Goal: Information Seeking & Learning: Learn about a topic

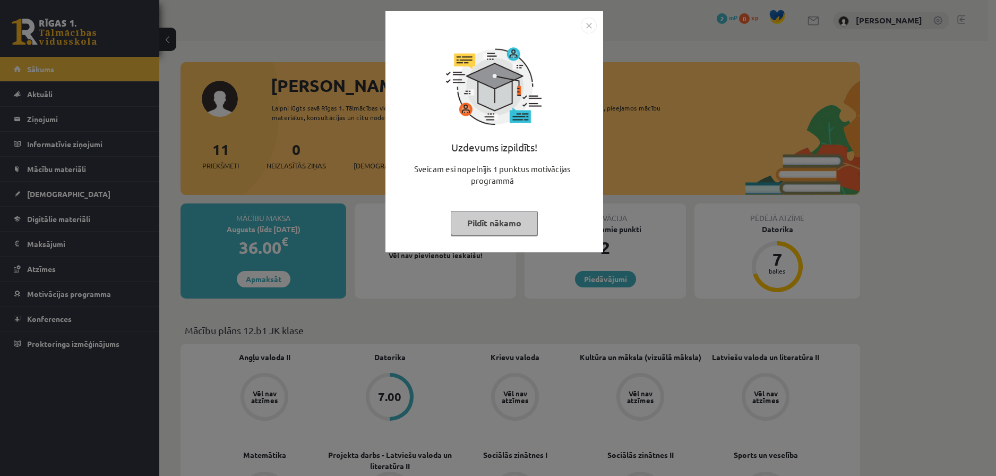
click at [518, 225] on button "Pildīt nākamo" at bounding box center [494, 223] width 87 height 24
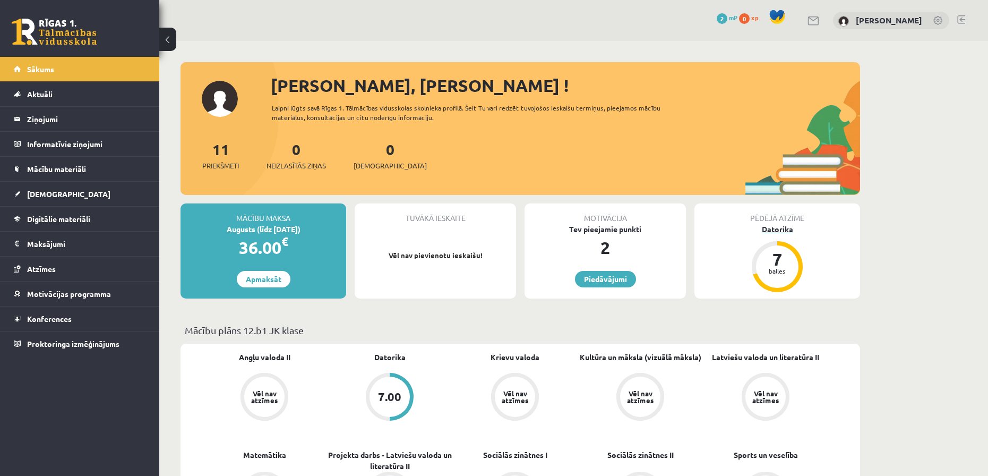
click at [786, 230] on div "Datorika" at bounding box center [778, 229] width 166 height 11
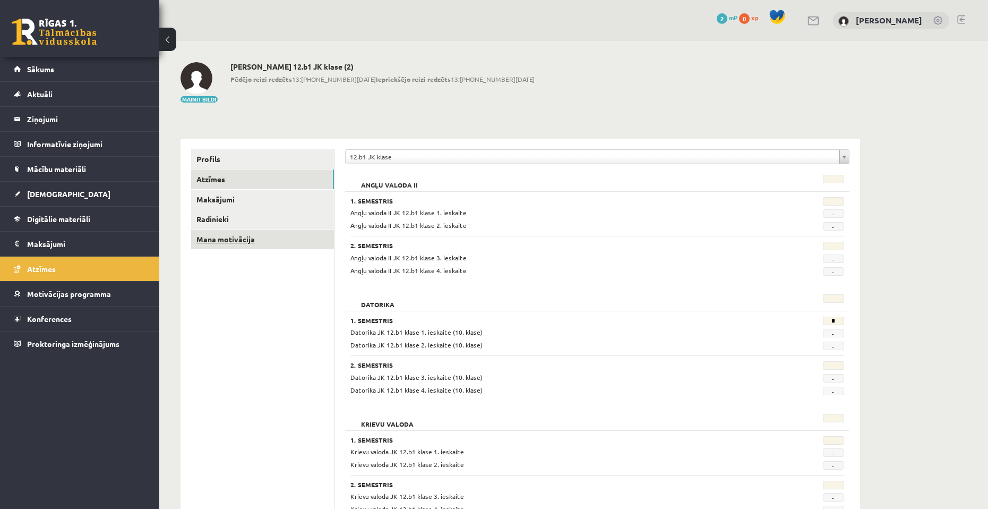
click at [249, 235] on link "Mana motivācija" at bounding box center [262, 239] width 143 height 20
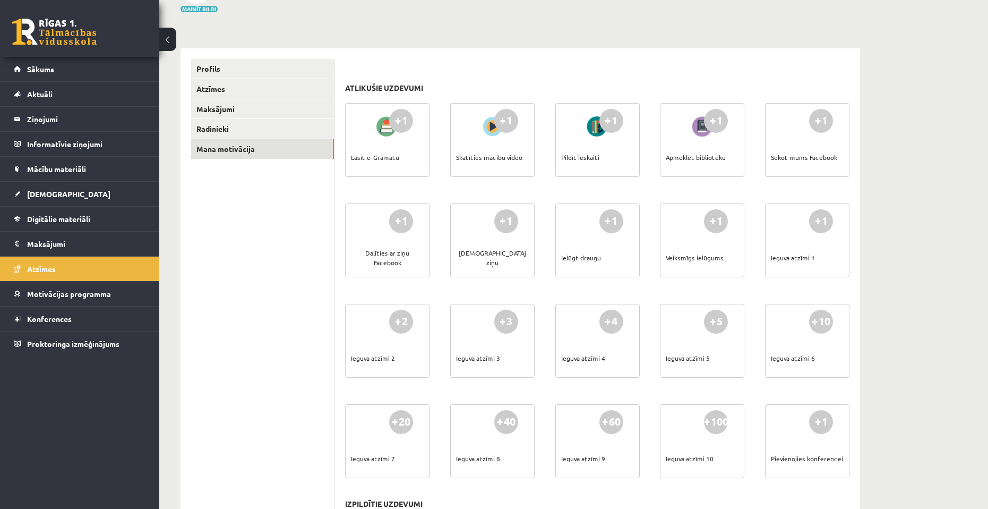
scroll to position [199, 0]
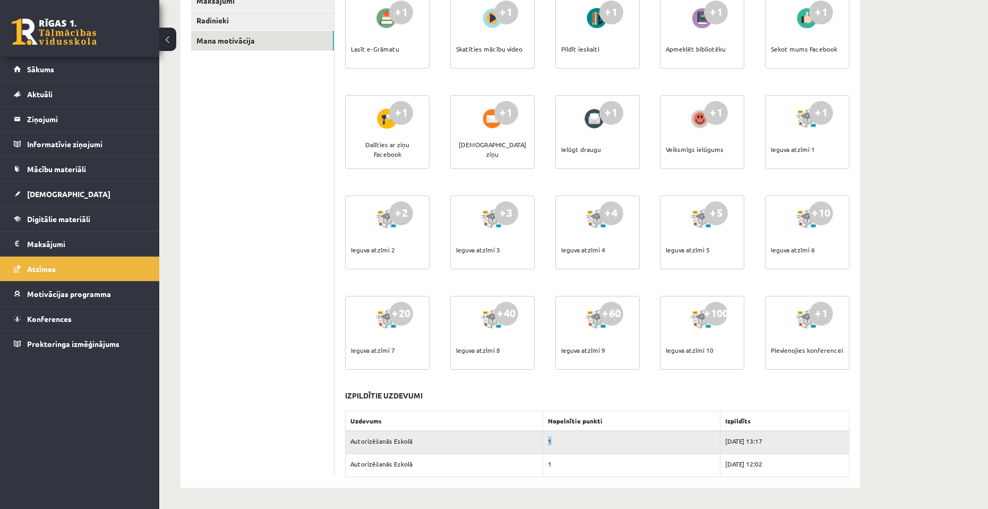
drag, startPoint x: 547, startPoint y: 434, endPoint x: 418, endPoint y: 442, distance: 128.8
click at [417, 443] on tr "Autorizēšanās Eskolā 1 [DATE] 13:17" at bounding box center [598, 442] width 504 height 23
click at [517, 344] on div "+40 Ieguva atzīmi 8" at bounding box center [492, 333] width 84 height 74
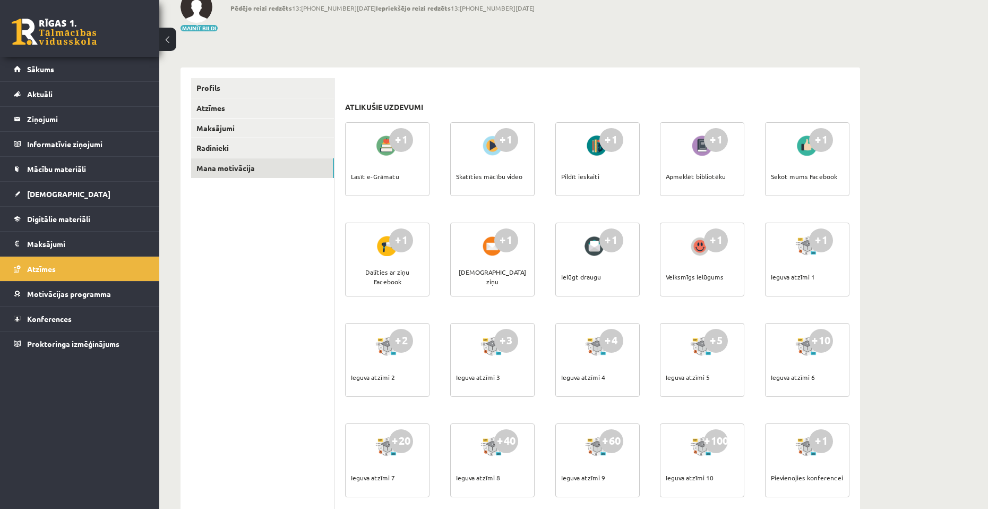
scroll to position [0, 0]
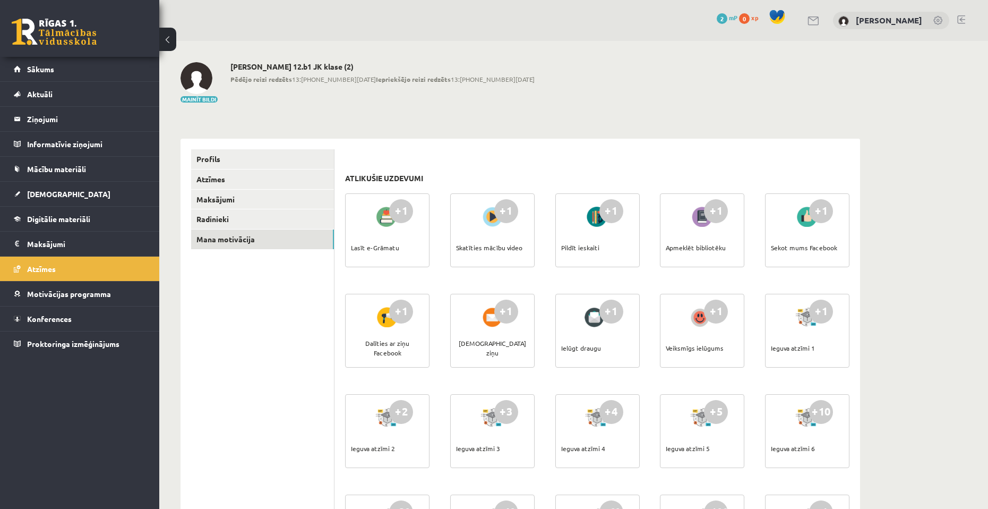
click at [815, 21] on link at bounding box center [814, 20] width 13 height 9
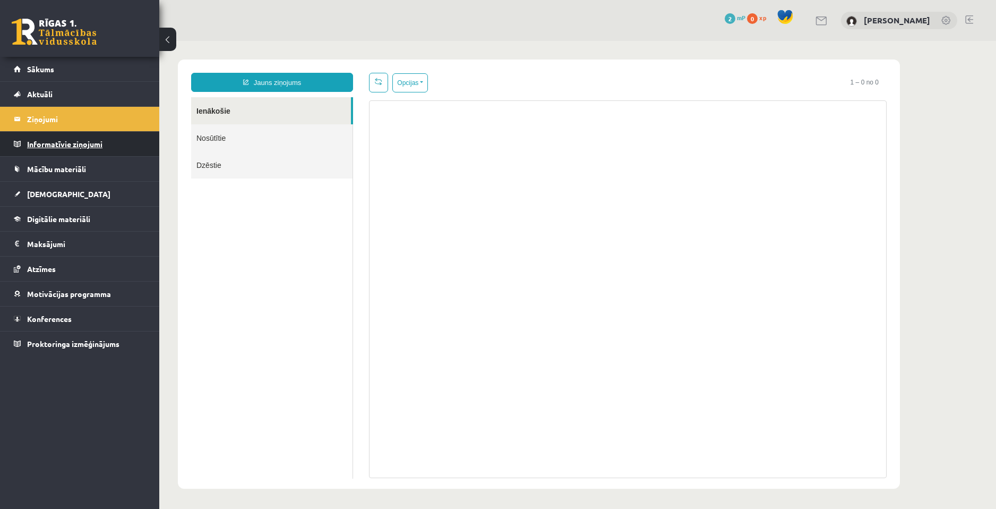
click at [111, 143] on legend "Informatīvie ziņojumi 0" at bounding box center [86, 144] width 119 height 24
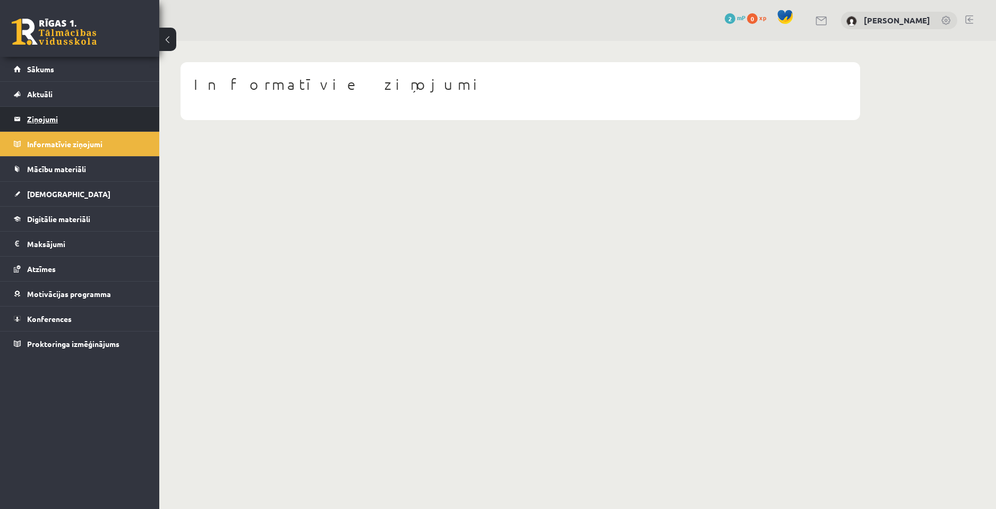
click at [49, 113] on legend "Ziņojumi 0" at bounding box center [86, 119] width 119 height 24
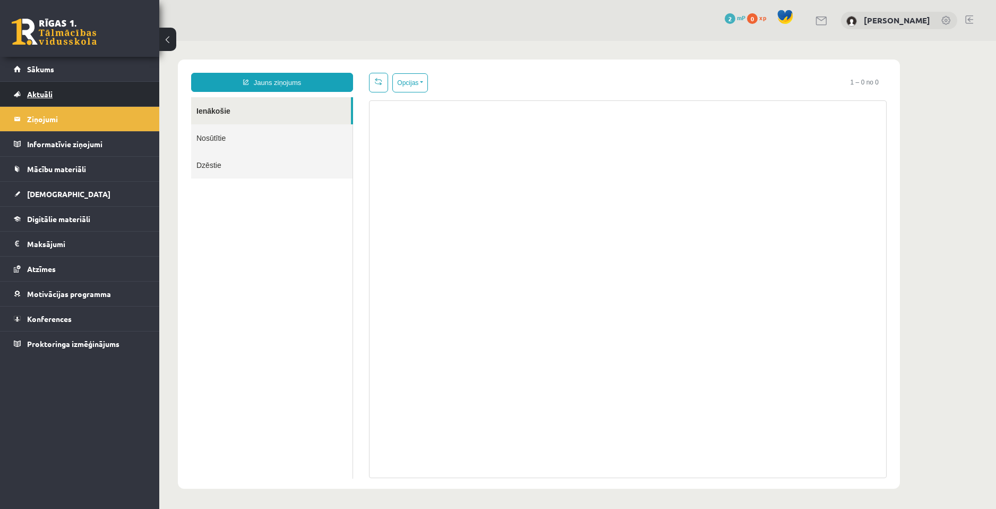
click at [50, 93] on span "Aktuāli" at bounding box center [39, 94] width 25 height 10
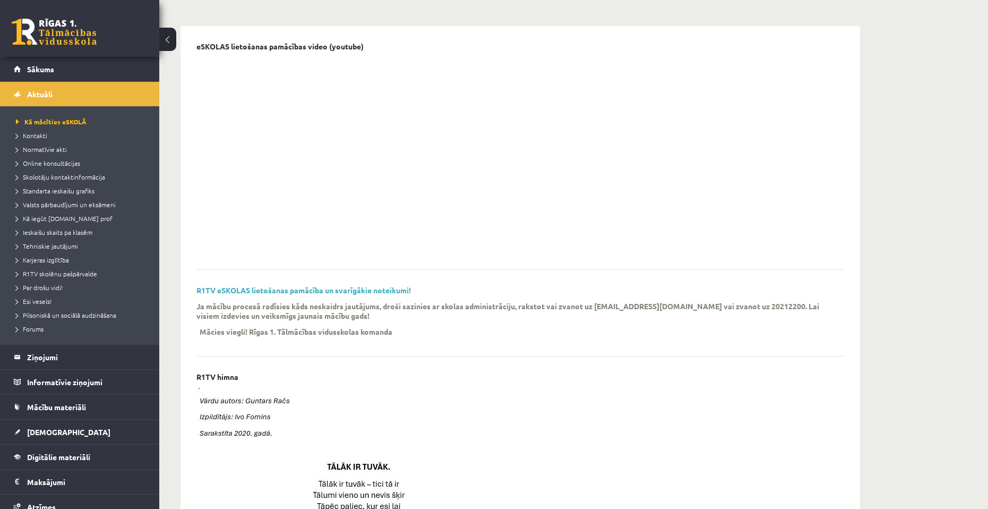
scroll to position [106, 0]
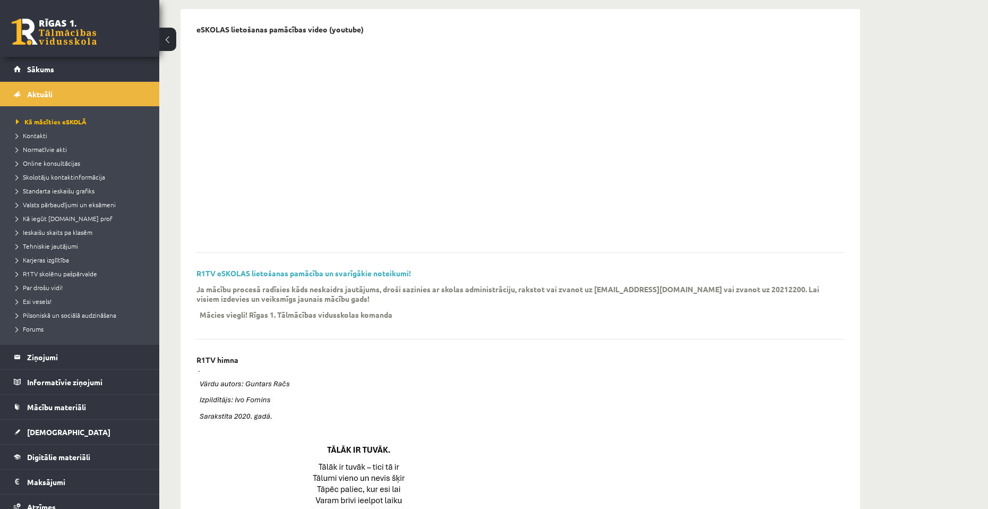
click at [531, 315] on div "Ja mācību procesā radīsies kāds neskaidrs jautājums, droši sazinies ar skolas a…" at bounding box center [513, 304] width 632 height 41
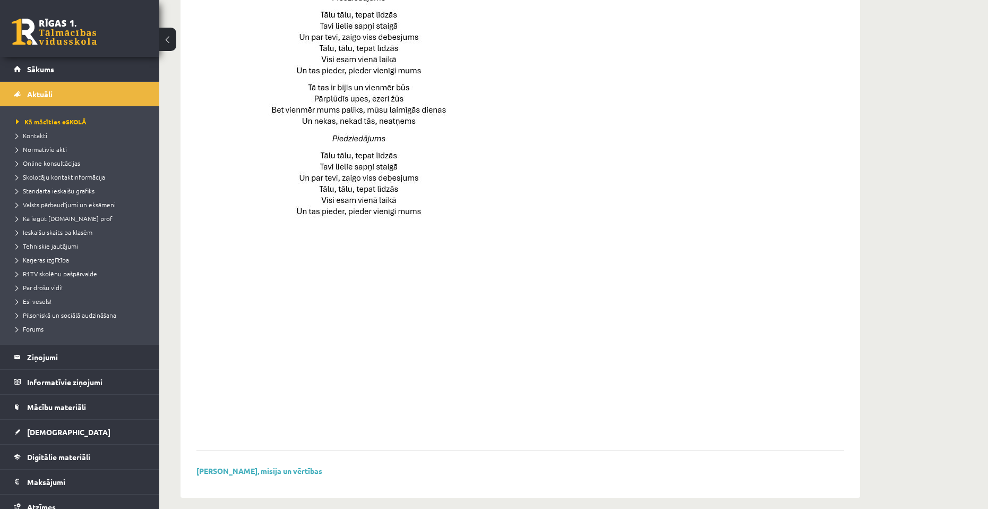
scroll to position [648, 0]
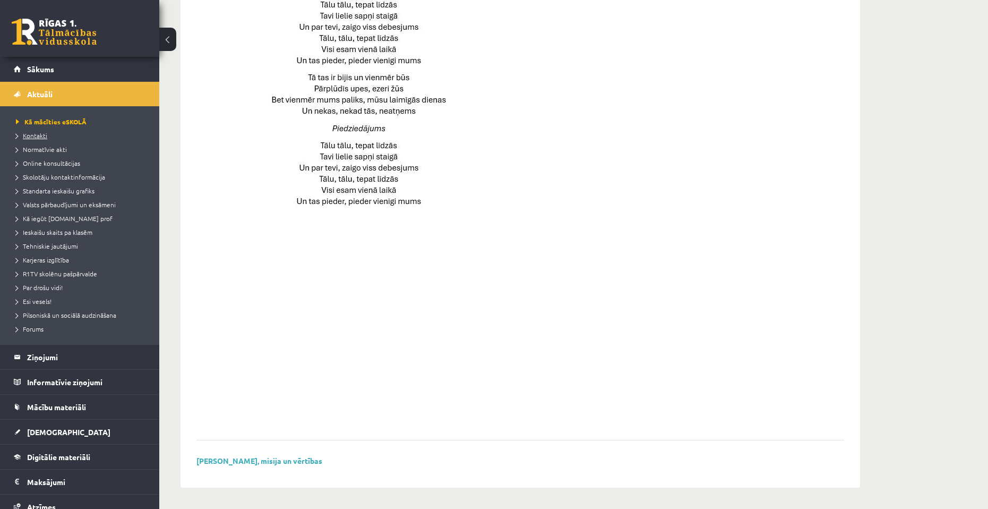
click at [44, 135] on span "Kontakti" at bounding box center [31, 135] width 31 height 8
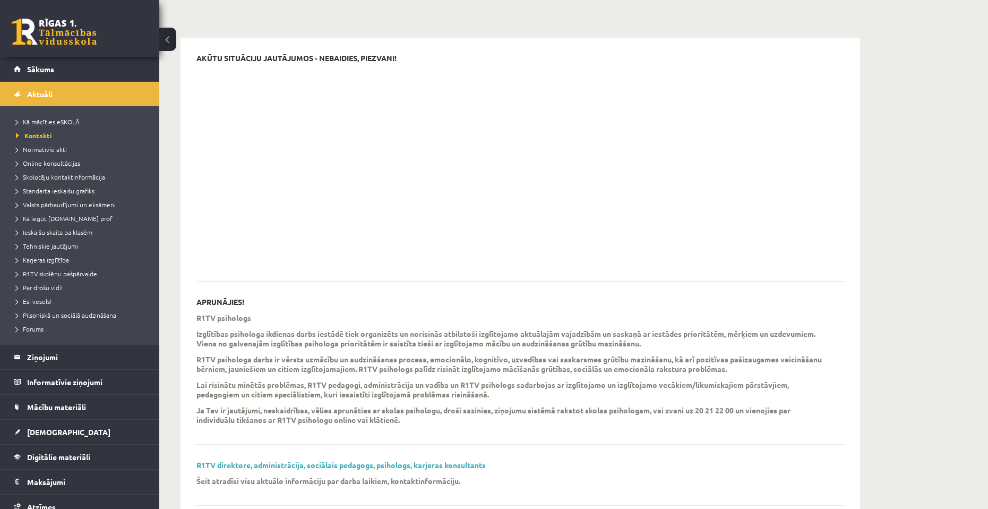
scroll to position [159, 0]
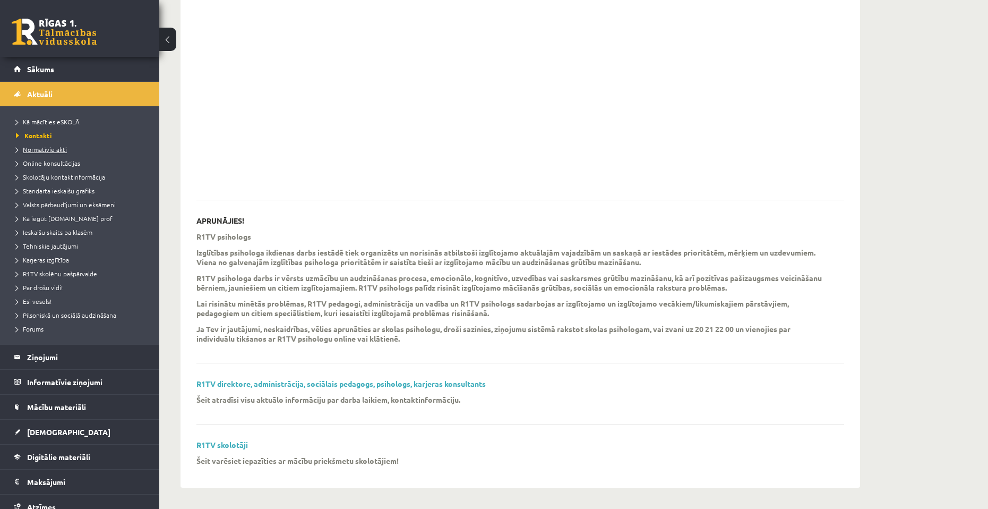
click at [41, 149] on span "Normatīvie akti" at bounding box center [41, 149] width 51 height 8
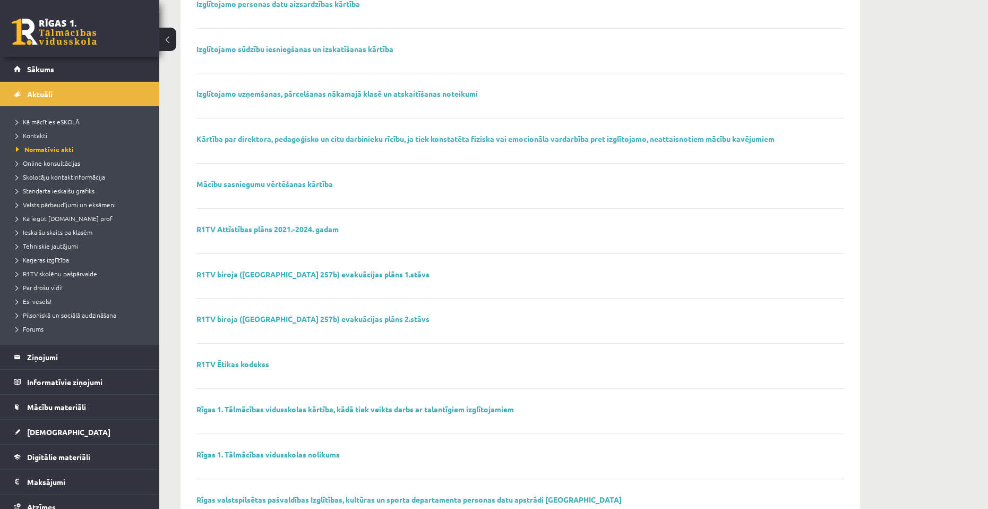
scroll to position [575, 0]
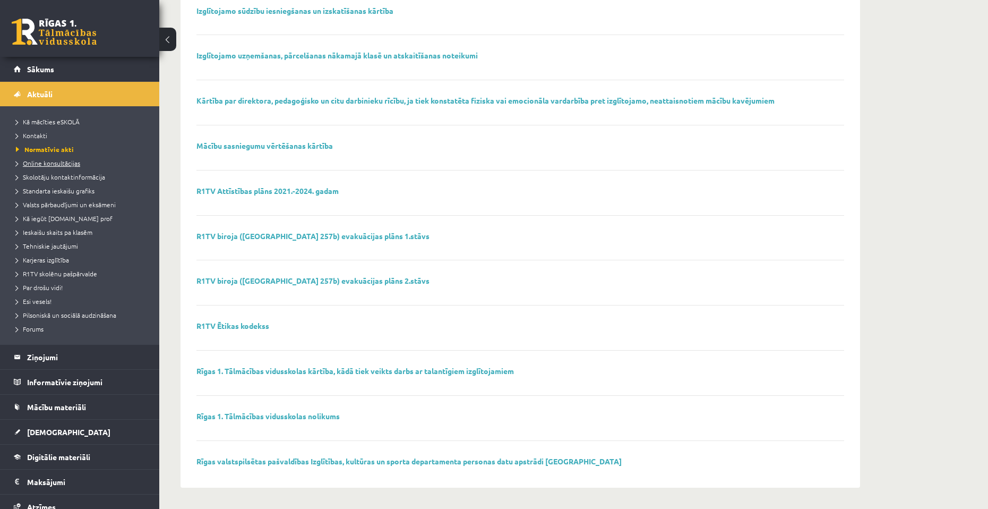
click at [59, 161] on span "Online konsultācijas" at bounding box center [48, 163] width 64 height 8
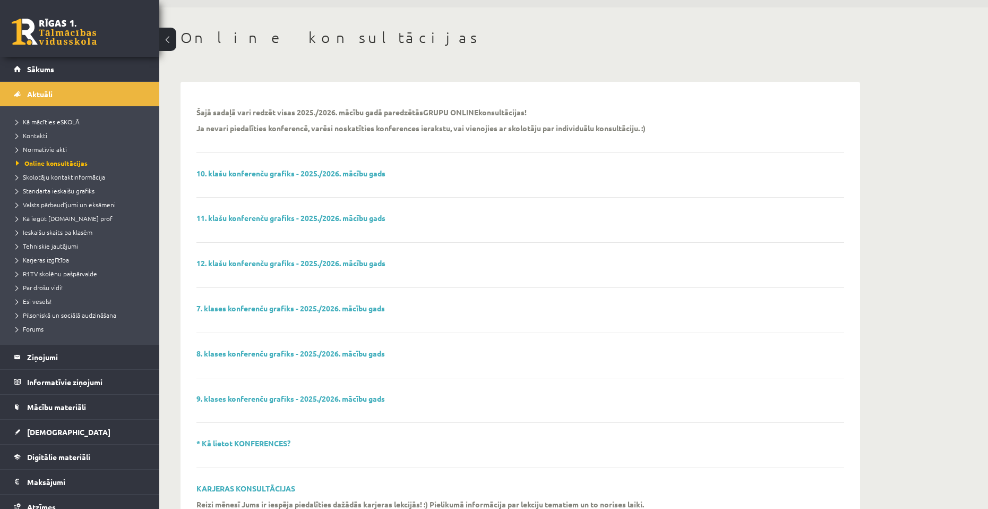
scroll to position [25, 0]
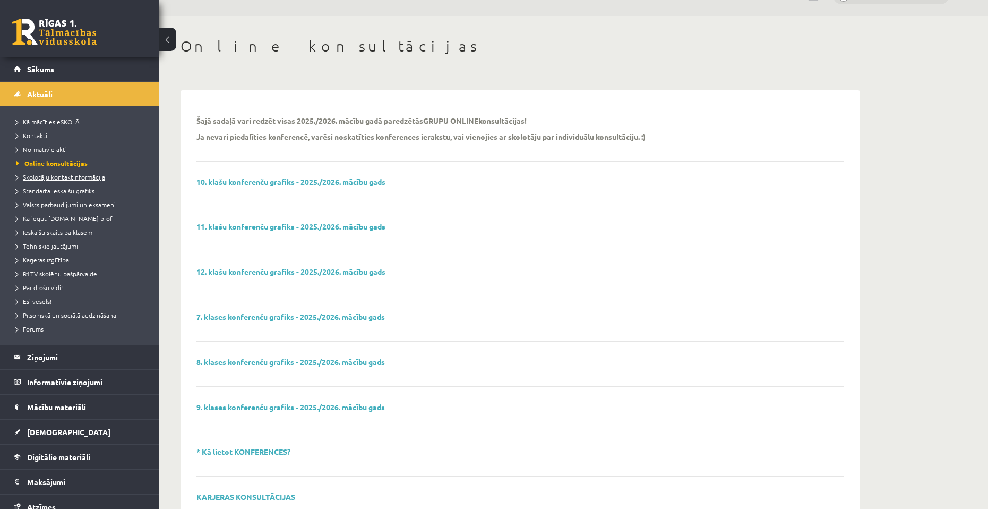
click at [72, 178] on span "Skolotāju kontaktinformācija" at bounding box center [60, 177] width 89 height 8
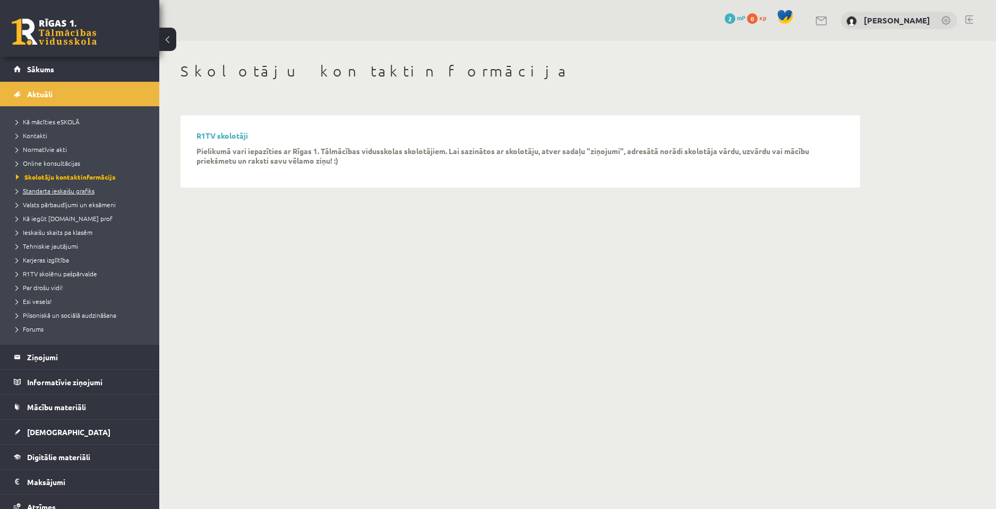
click at [41, 193] on span "Standarta ieskaišu grafiks" at bounding box center [55, 190] width 79 height 8
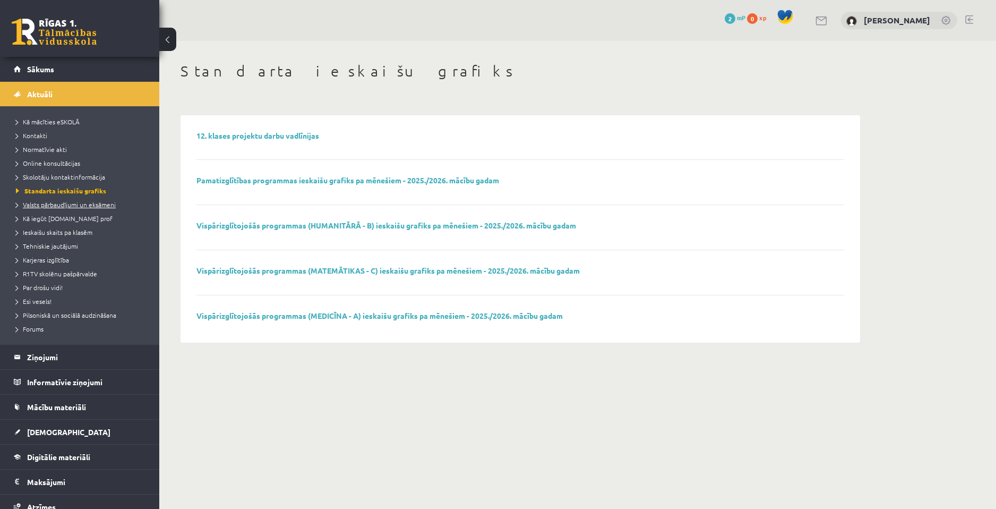
click at [67, 208] on link "Valsts pārbaudījumi un eksāmeni" at bounding box center [82, 205] width 133 height 10
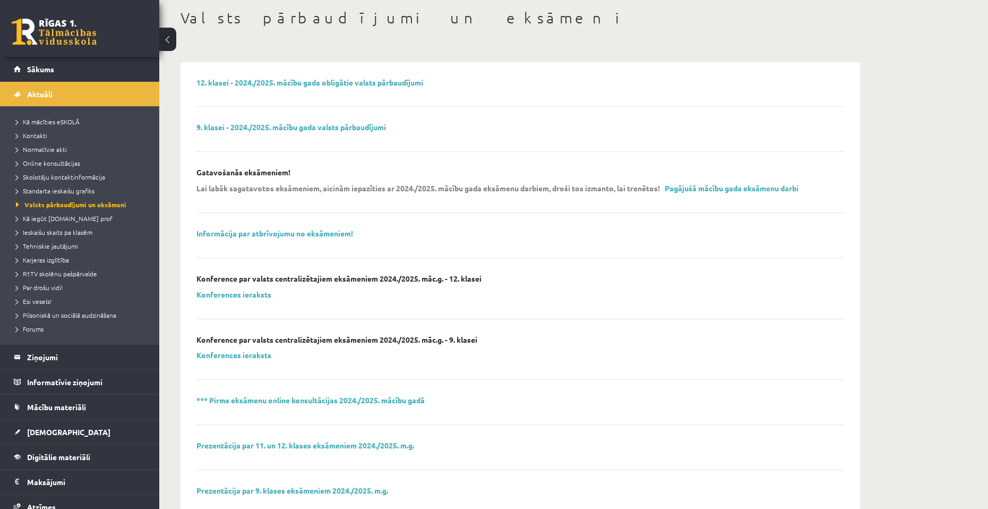
scroll to position [212, 0]
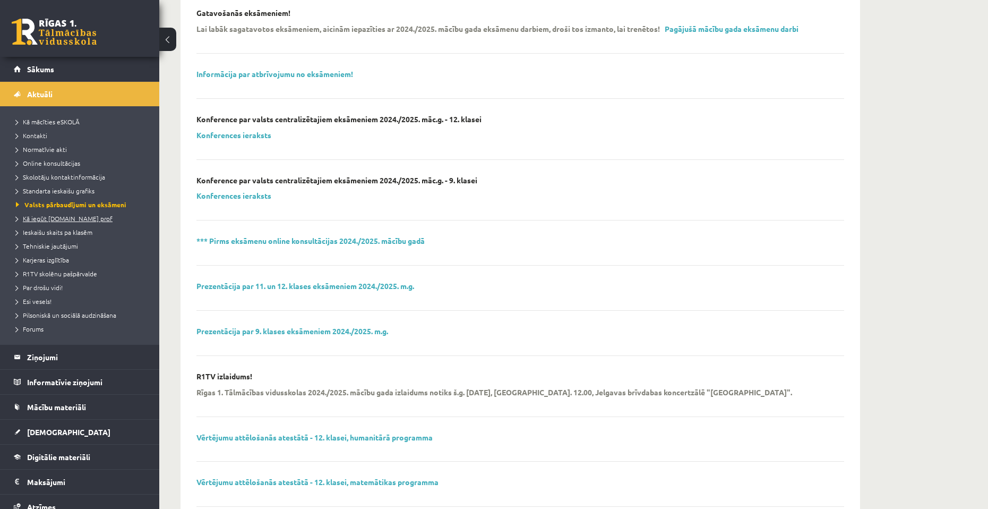
click at [68, 219] on span "Kā iegūt [DOMAIN_NAME] prof" at bounding box center [64, 218] width 97 height 8
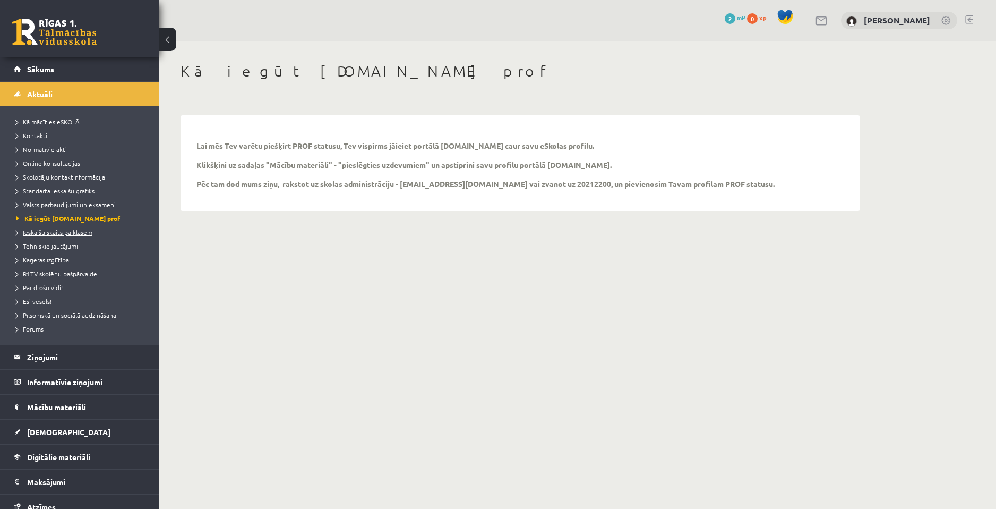
click at [63, 229] on span "Ieskaišu skaits pa klasēm" at bounding box center [54, 232] width 76 height 8
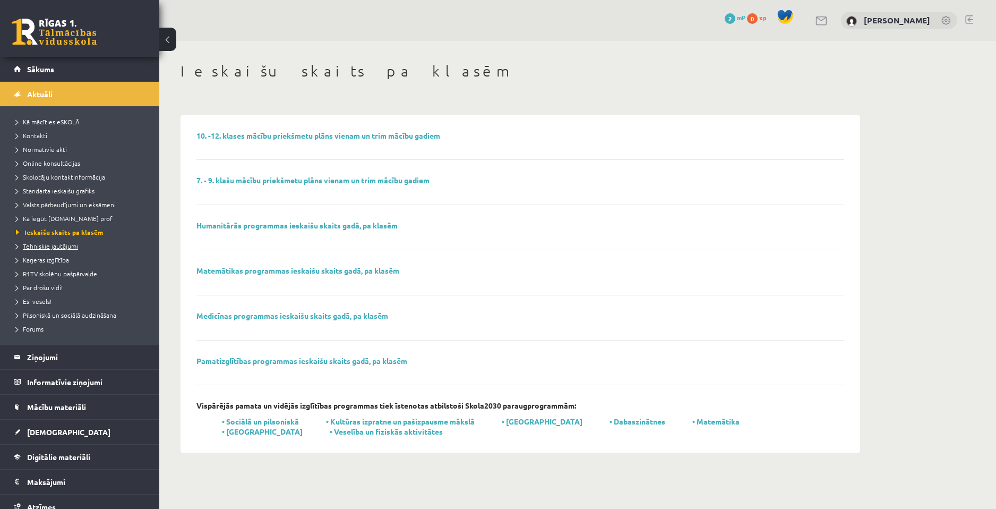
click at [62, 245] on span "Tehniskie jautājumi" at bounding box center [47, 246] width 62 height 8
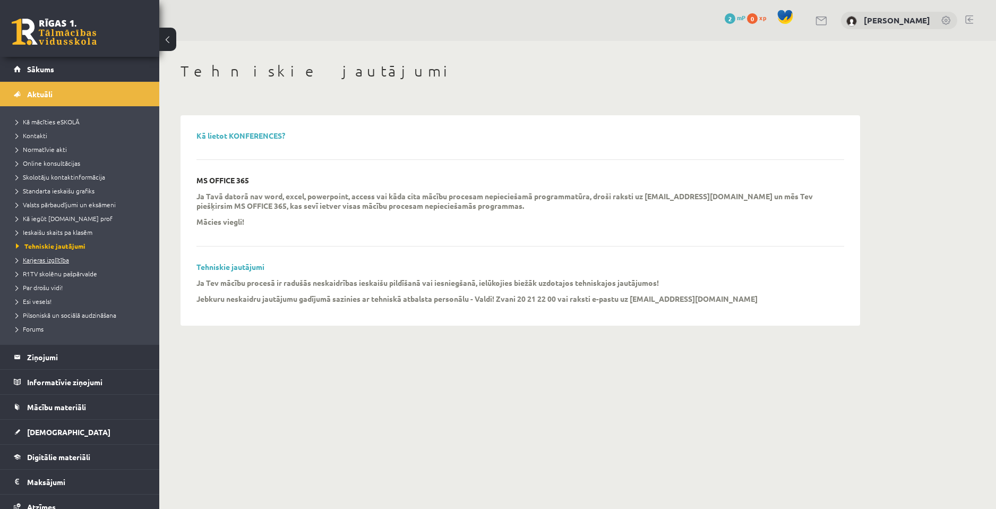
click at [48, 263] on link "Karjeras izglītība" at bounding box center [82, 260] width 133 height 10
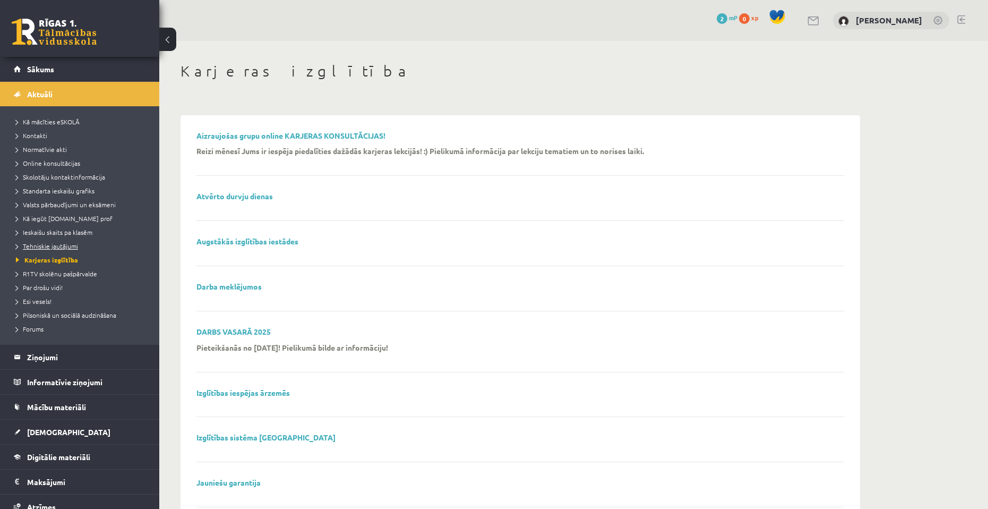
click at [53, 246] on span "Tehniskie jautājumi" at bounding box center [47, 246] width 62 height 8
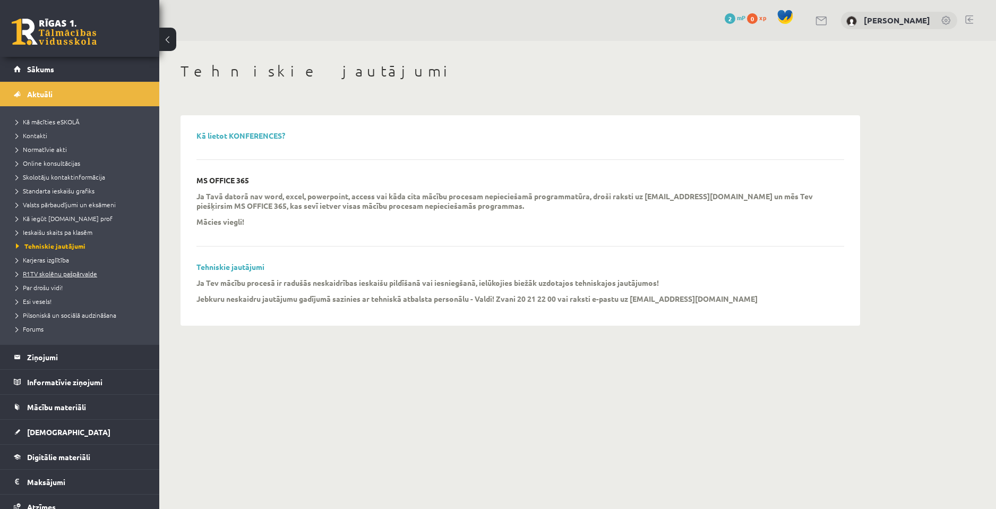
click at [53, 270] on span "R1TV skolēnu pašpārvalde" at bounding box center [56, 273] width 81 height 8
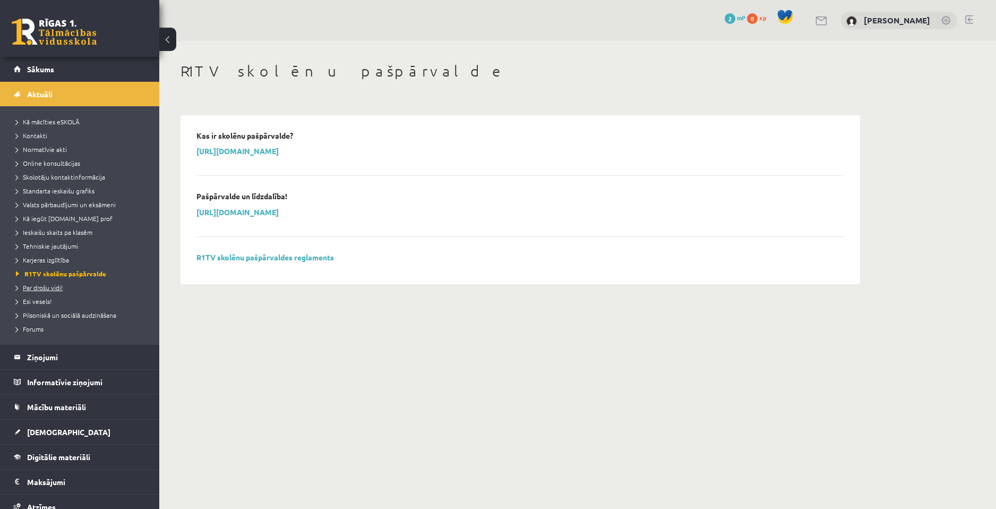
click at [53, 283] on link "Par drošu vidi!" at bounding box center [82, 288] width 133 height 10
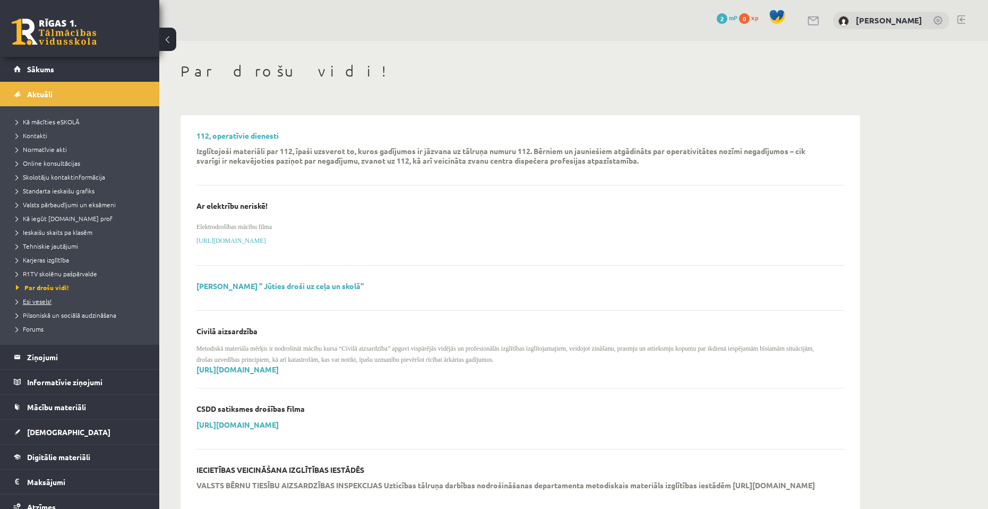
click at [41, 296] on link "Esi vesels!" at bounding box center [82, 301] width 133 height 10
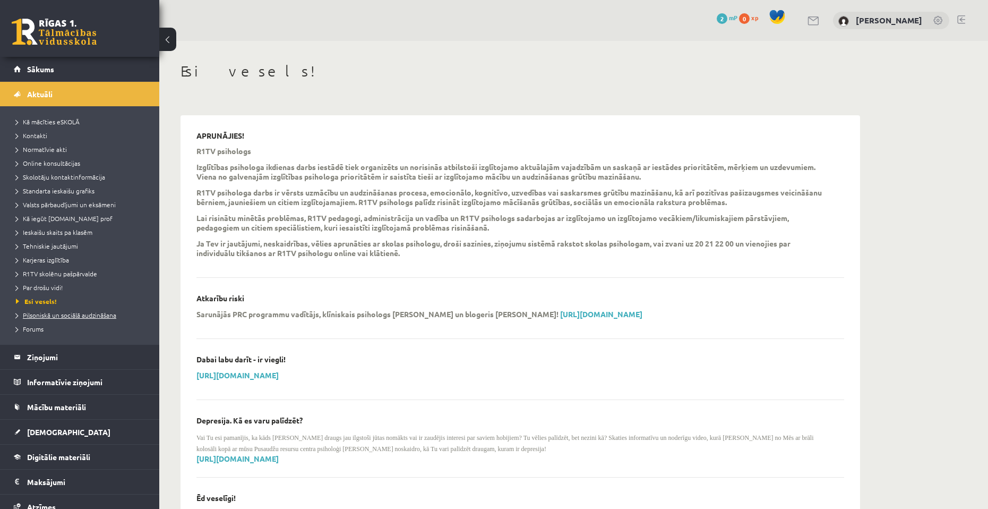
click at [42, 315] on span "Pilsoniskā un sociālā audzināšana" at bounding box center [66, 315] width 100 height 8
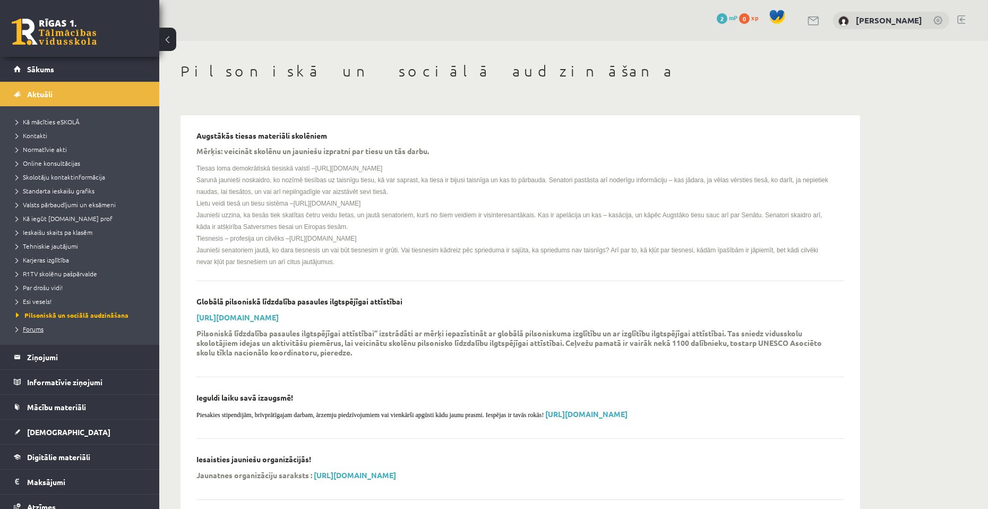
click at [30, 332] on link "Forums" at bounding box center [82, 329] width 133 height 10
